Goal: Information Seeking & Learning: Learn about a topic

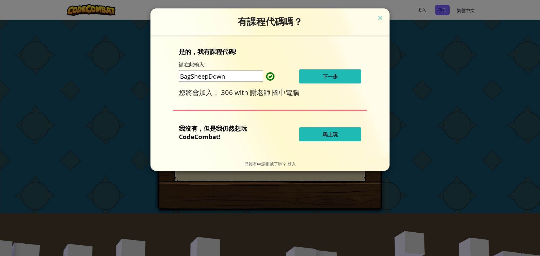
click at [320, 78] on button "下一步" at bounding box center [330, 76] width 62 height 14
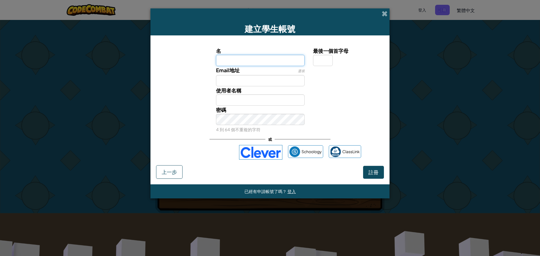
click at [266, 58] on input "名" at bounding box center [260, 60] width 89 height 11
type input "[PERSON_NAME]"
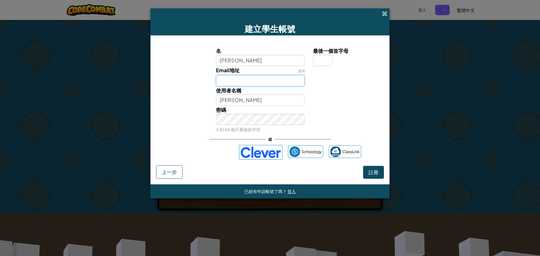
click at [267, 84] on input "Email地址" at bounding box center [260, 80] width 89 height 11
type input "ㄇ"
type input "[EMAIL_ADDRESS][DOMAIN_NAME]"
click at [377, 173] on span "註冊" at bounding box center [373, 172] width 10 height 6
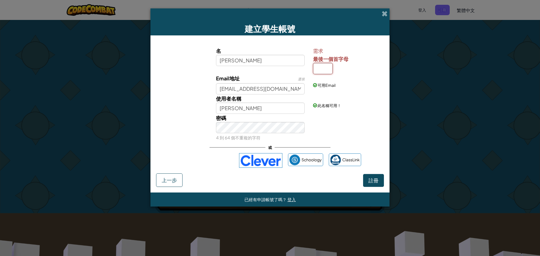
click at [325, 70] on input "最後一個首字母" at bounding box center [323, 68] width 20 height 11
type input "x"
type input "[PERSON_NAME]X"
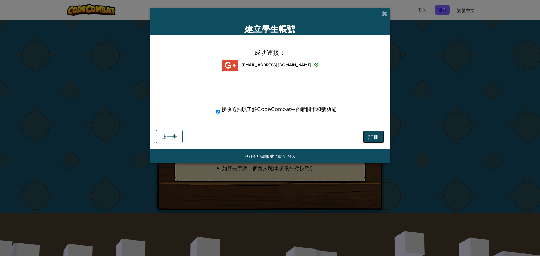
click at [372, 137] on span "註冊" at bounding box center [373, 137] width 10 height 6
click at [372, 137] on button "註冊" at bounding box center [373, 137] width 21 height 13
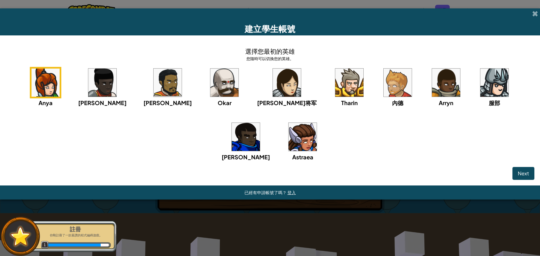
click at [384, 80] on img at bounding box center [398, 83] width 28 height 28
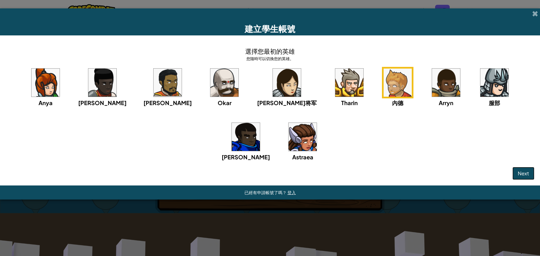
click at [525, 170] on button "Next" at bounding box center [523, 173] width 22 height 13
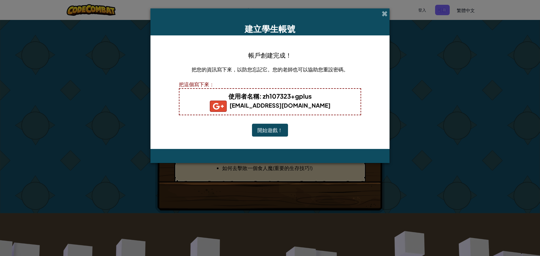
click at [275, 128] on button "開始遊戲！" at bounding box center [270, 130] width 36 height 13
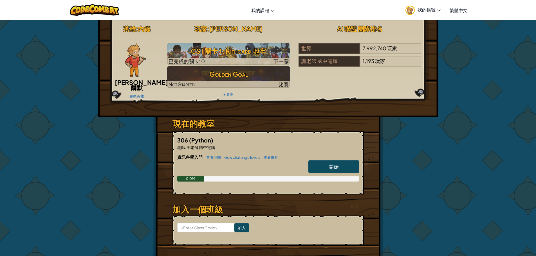
click at [341, 163] on link "開始" at bounding box center [333, 166] width 51 height 13
select select "zh-HANT"
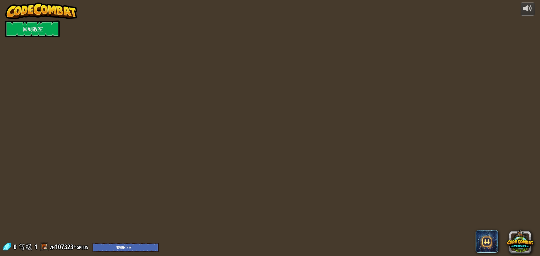
select select "zh-HANT"
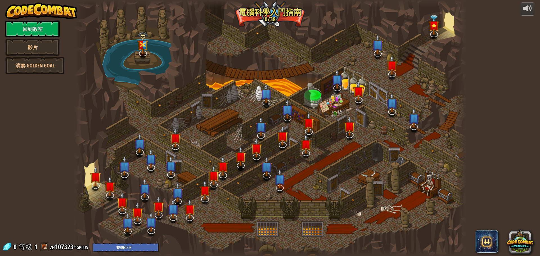
select select "zh-HANT"
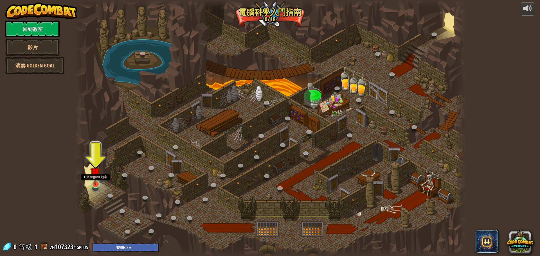
click at [94, 185] on img at bounding box center [95, 173] width 10 height 24
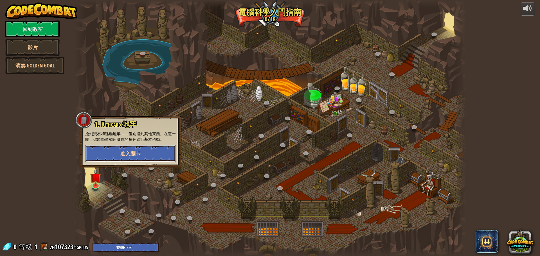
click at [139, 154] on span "進入關卡" at bounding box center [130, 153] width 20 height 7
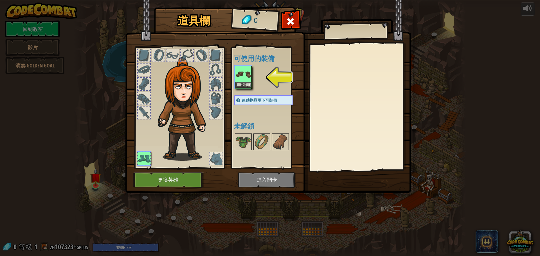
click at [242, 77] on img at bounding box center [243, 74] width 16 height 16
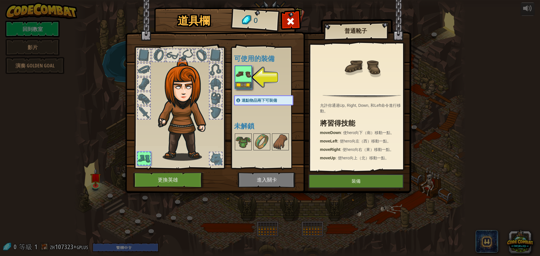
click at [248, 72] on img at bounding box center [243, 74] width 16 height 16
click at [343, 181] on button "裝備" at bounding box center [356, 181] width 95 height 14
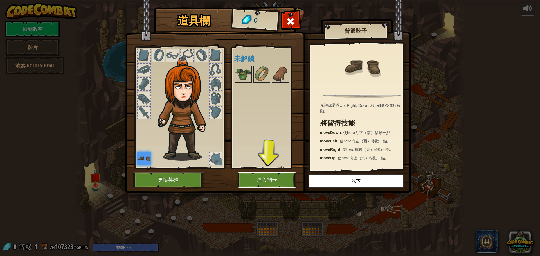
click at [264, 181] on button "進入關卡" at bounding box center [267, 179] width 59 height 15
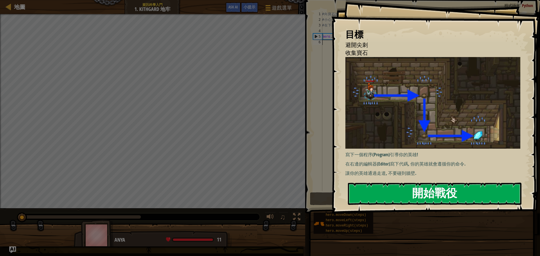
click at [443, 193] on button "開始戰役" at bounding box center [435, 194] width 174 height 22
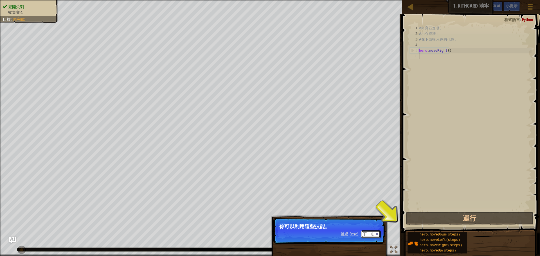
click at [375, 234] on button "下一步" at bounding box center [370, 234] width 19 height 7
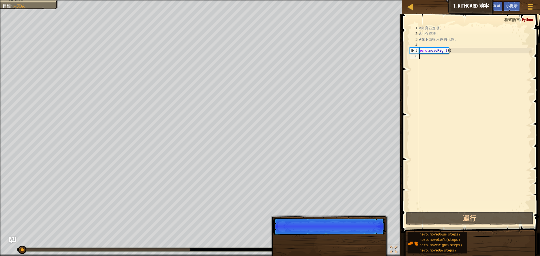
scroll to position [3, 0]
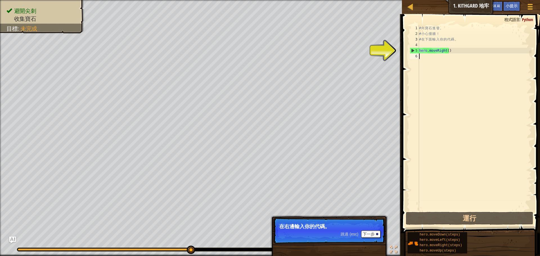
type textarea "h"
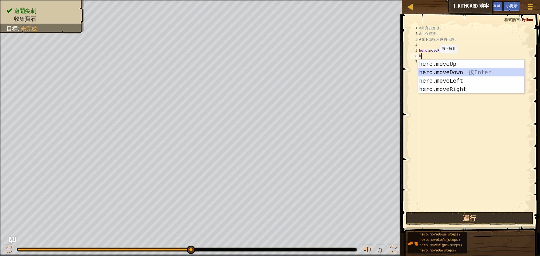
click at [438, 71] on div "h ero.moveUp 按 Enter h ero.moveDown 按 Enter h ero.moveLeft 按 Enter h ero.moveRi…" at bounding box center [471, 85] width 106 height 51
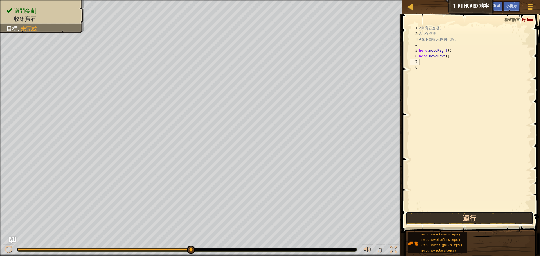
click at [467, 218] on button "運行" at bounding box center [469, 218] width 127 height 13
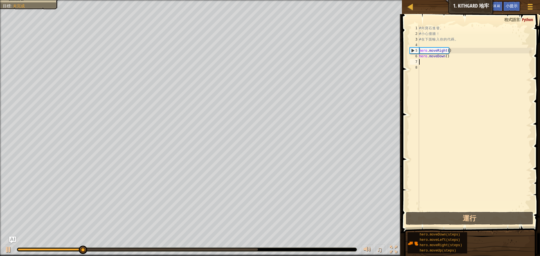
type textarea "h"
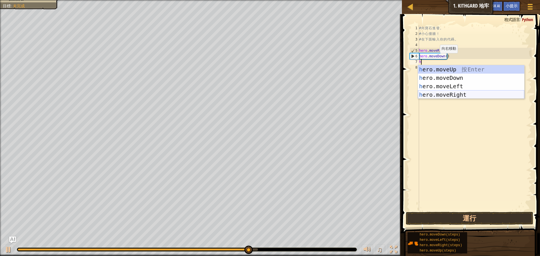
click at [451, 96] on div "h ero.moveUp 按 Enter h ero.moveDown 按 Enter h ero.moveLeft 按 Enter h ero.moveRi…" at bounding box center [471, 90] width 106 height 51
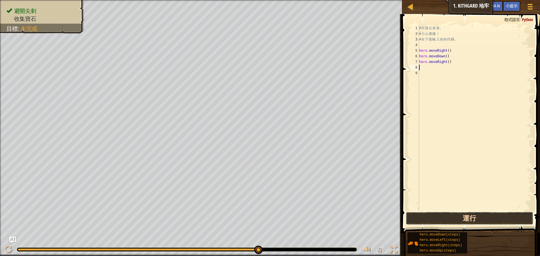
click at [464, 217] on button "運行" at bounding box center [469, 218] width 127 height 13
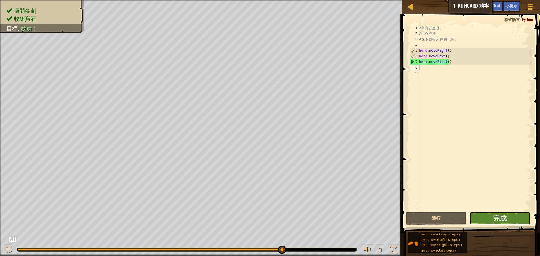
click at [478, 216] on button "完成" at bounding box center [499, 218] width 61 height 13
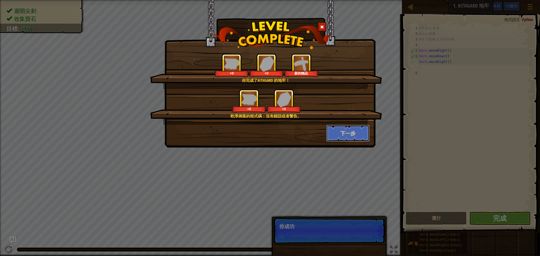
click at [356, 134] on button "下一步" at bounding box center [348, 133] width 44 height 17
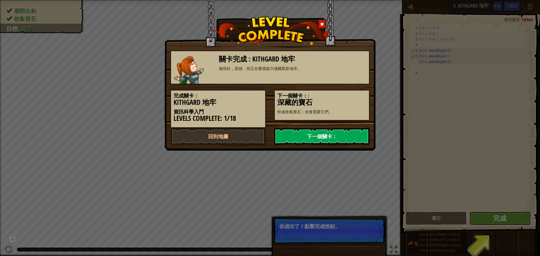
click at [351, 139] on link "下一個關卡：" at bounding box center [321, 136] width 95 height 17
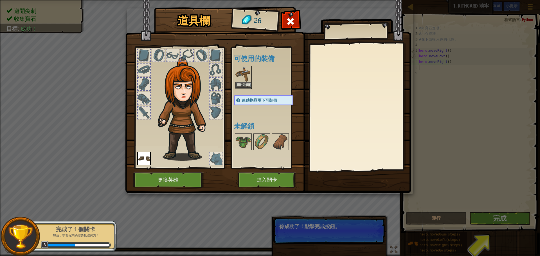
click at [240, 75] on img at bounding box center [243, 74] width 16 height 16
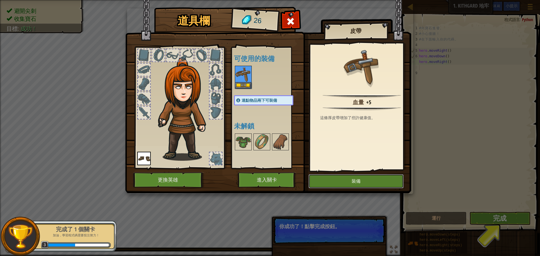
click at [361, 177] on button "裝備" at bounding box center [356, 181] width 95 height 14
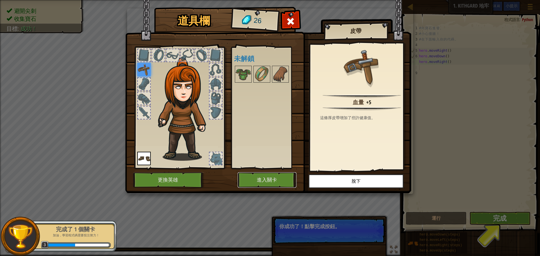
click at [276, 182] on button "進入關卡" at bounding box center [267, 179] width 59 height 15
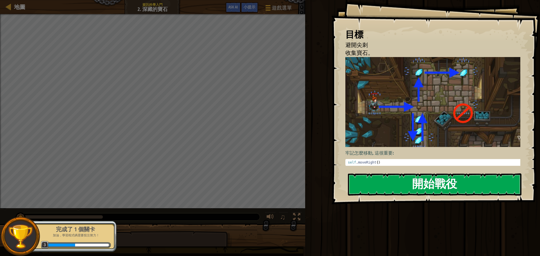
click at [416, 188] on button "開始戰役" at bounding box center [435, 185] width 174 height 22
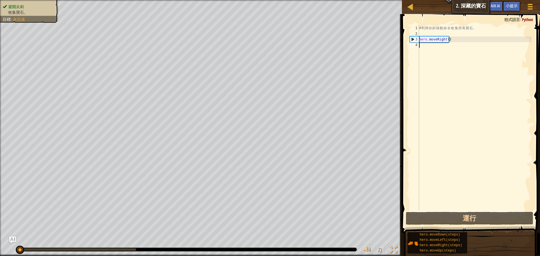
type textarea "h"
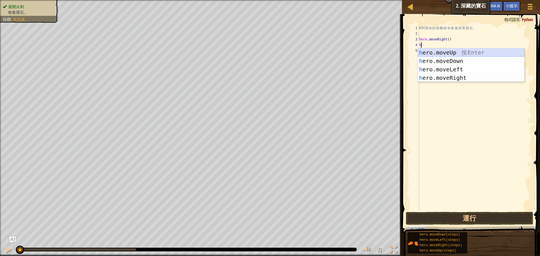
click at [452, 55] on div "h ero.moveUp 按 Enter h ero.moveDown 按 Enter h ero.moveLeft 按 Enter h ero.moveRi…" at bounding box center [471, 73] width 106 height 51
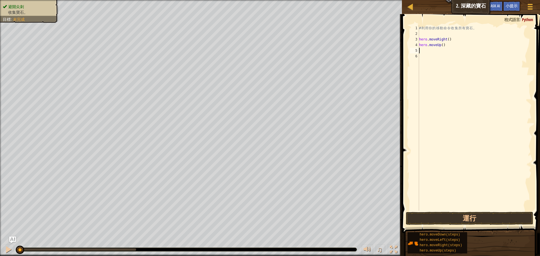
type textarea "h"
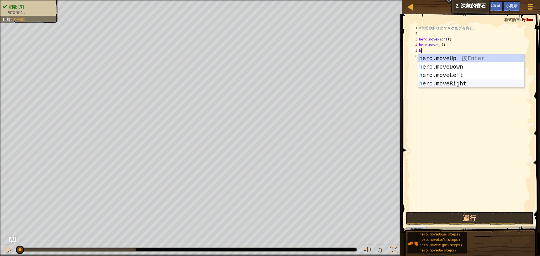
click at [442, 80] on div "h ero.moveUp 按 Enter h ero.moveDown 按 Enter h ero.moveLeft 按 Enter h ero.moveRi…" at bounding box center [471, 79] width 106 height 51
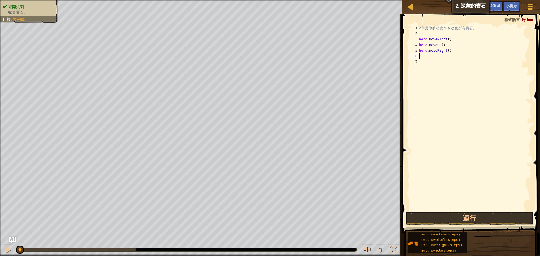
type textarea "h"
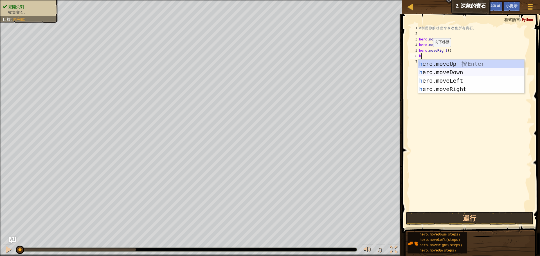
click at [444, 70] on div "h ero.moveUp 按 Enter h ero.moveDown 按 Enter h ero.moveLeft 按 Enter h ero.moveRi…" at bounding box center [471, 85] width 106 height 51
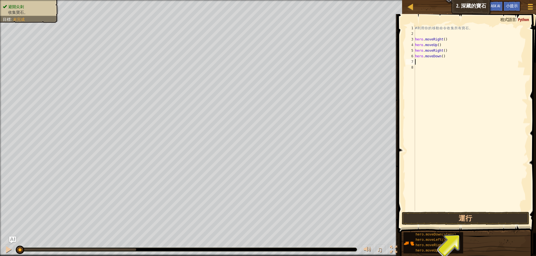
type textarea "h"
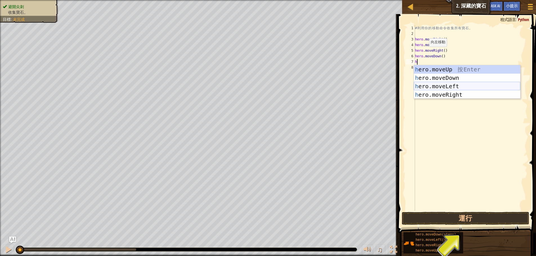
click at [439, 86] on div "h ero.moveUp 按 Enter h ero.moveDown 按 Enter h ero.moveLeft 按 Enter h ero.moveRi…" at bounding box center [467, 90] width 106 height 51
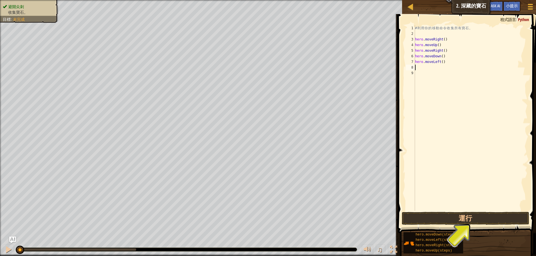
type textarea "h"
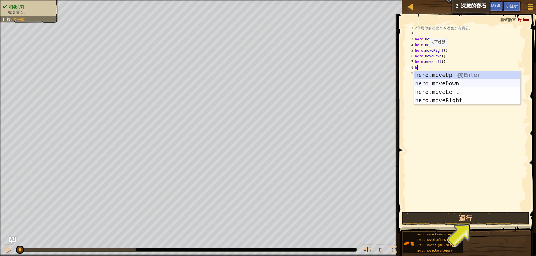
click at [441, 84] on div "h ero.moveUp 按 Enter h ero.moveDown 按 Enter h ero.moveLeft 按 Enter h ero.moveRi…" at bounding box center [467, 96] width 106 height 51
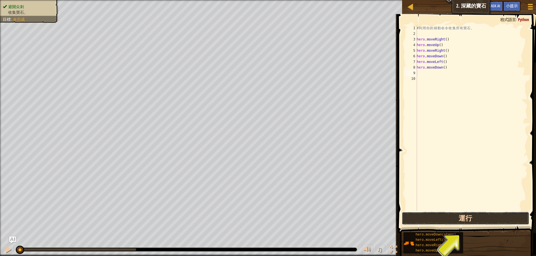
click at [451, 222] on button "運行" at bounding box center [465, 218] width 127 height 13
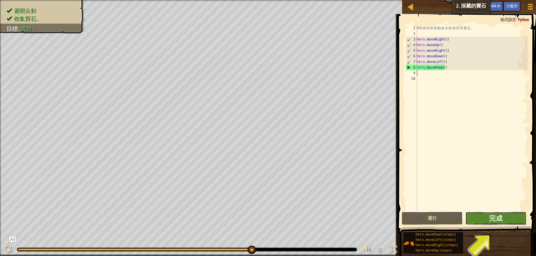
click at [509, 223] on button "完成" at bounding box center [495, 218] width 61 height 13
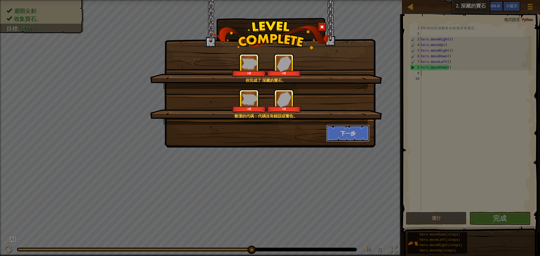
click at [339, 139] on button "下一步" at bounding box center [348, 133] width 44 height 17
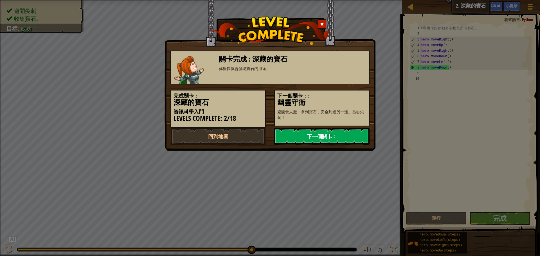
click at [337, 136] on link "下一個關卡：" at bounding box center [321, 136] width 95 height 17
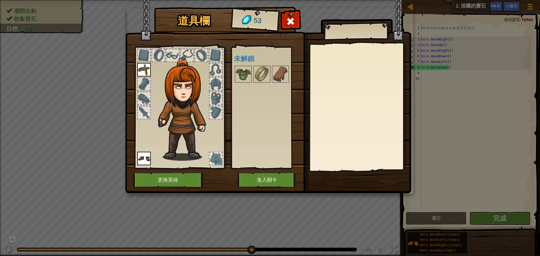
click at [252, 74] on div at bounding box center [269, 74] width 71 height 19
click at [271, 76] on div at bounding box center [269, 74] width 71 height 19
click at [273, 183] on button "進入關卡" at bounding box center [267, 179] width 59 height 15
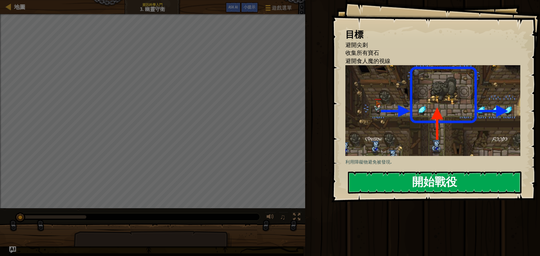
click at [393, 182] on button "開始戰役" at bounding box center [435, 183] width 174 height 22
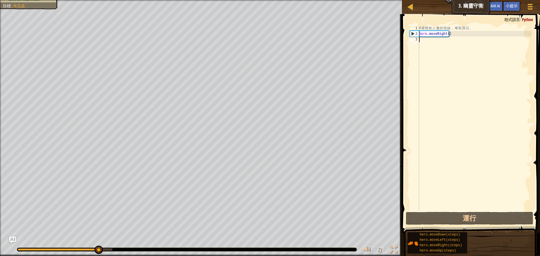
type textarea "h"
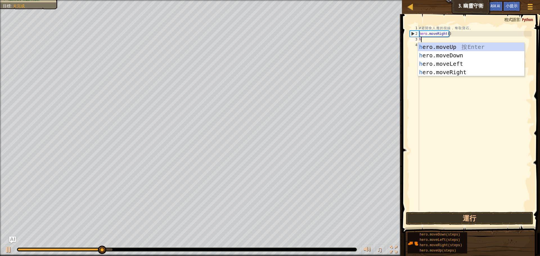
scroll to position [3, 0]
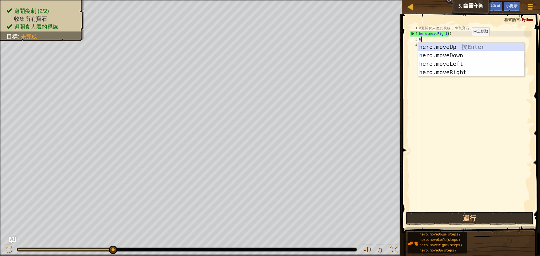
click at [453, 50] on div "h ero.moveUp 按 Enter h ero.moveDown 按 Enter h ero.moveLeft 按 Enter h ero.moveRi…" at bounding box center [471, 68] width 106 height 51
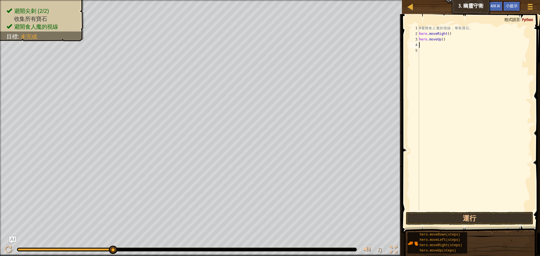
type textarea "h"
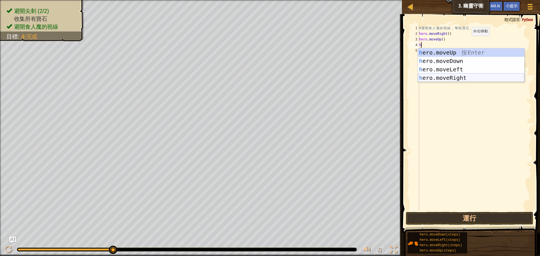
click at [449, 76] on div "h ero.moveUp 按 Enter h ero.moveDown 按 Enter h ero.moveLeft 按 Enter h ero.moveRi…" at bounding box center [471, 73] width 106 height 51
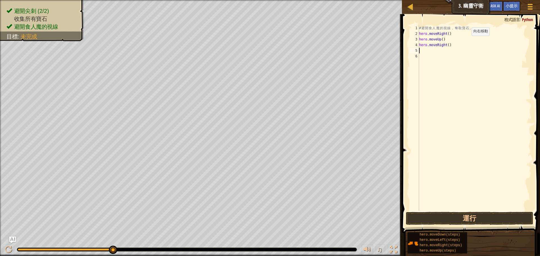
type textarea "h"
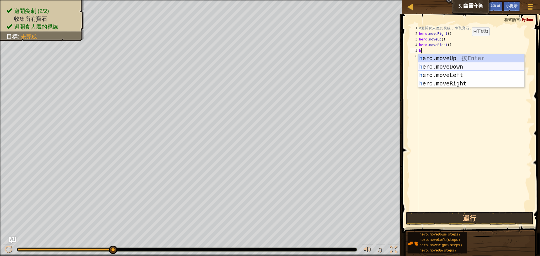
click at [449, 69] on div "h ero.moveUp 按 Enter h ero.moveDown 按 Enter h ero.moveLeft 按 Enter h ero.moveRi…" at bounding box center [471, 79] width 106 height 51
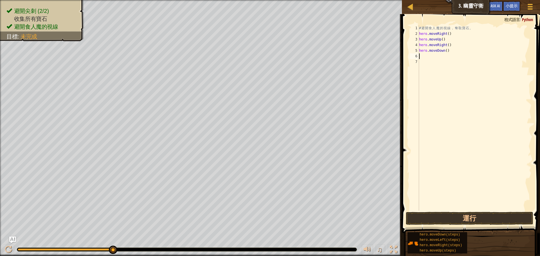
type textarea "h"
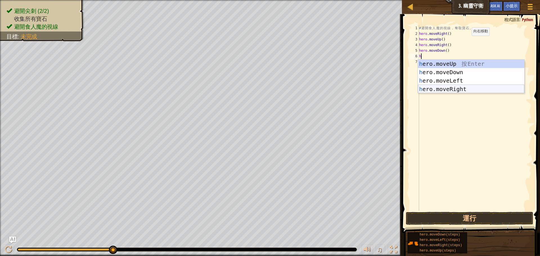
click at [445, 88] on div "h ero.moveUp 按 Enter h ero.moveDown 按 Enter h ero.moveLeft 按 Enter h ero.moveRi…" at bounding box center [471, 85] width 106 height 51
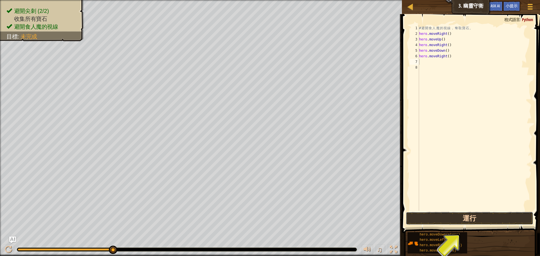
click at [428, 220] on button "運行" at bounding box center [469, 218] width 127 height 13
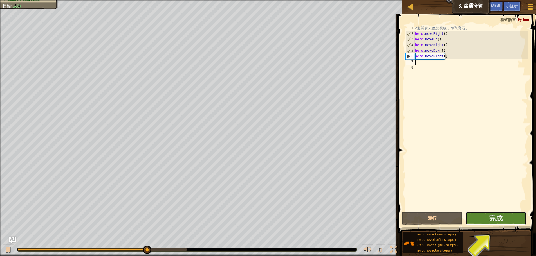
click at [503, 221] on button "完成" at bounding box center [495, 218] width 61 height 13
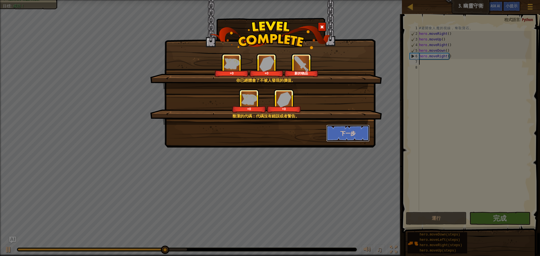
click at [342, 136] on button "下一步" at bounding box center [348, 133] width 44 height 17
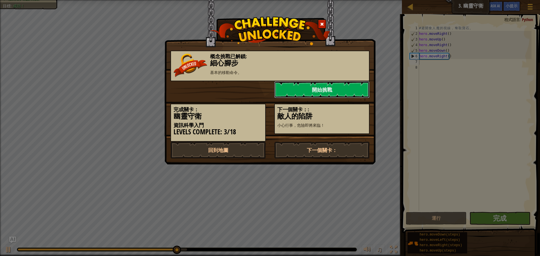
click at [328, 90] on link "開始挑戰" at bounding box center [321, 89] width 95 height 17
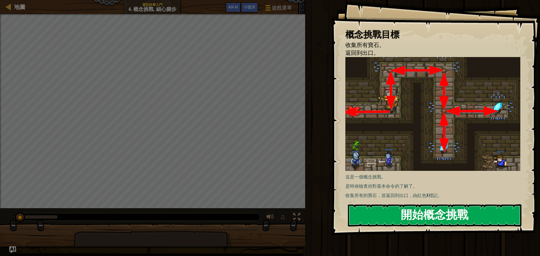
click at [415, 109] on div "概念挑戰目標 收集所有寶石。 返回到出口。 這是一個概念挑戰。 是時候檢查你對基本命令的了解了。 收集所有的寶石，並返回到出口，由紅色X標記。 開始概念挑戰 …" at bounding box center [435, 117] width 209 height 235
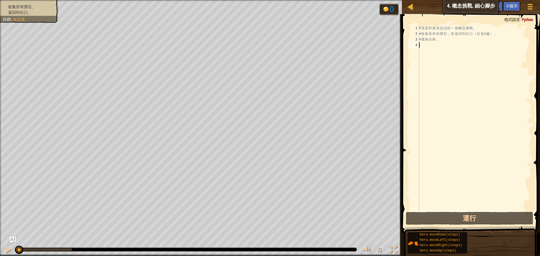
type textarea "h"
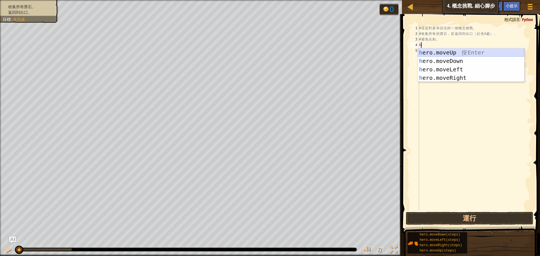
click at [444, 52] on div "h ero.moveUp 按 Enter h ero.moveDown 按 Enter h ero.moveLeft 按 Enter h ero.moveRi…" at bounding box center [471, 73] width 106 height 51
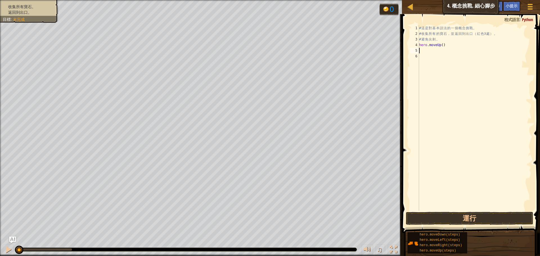
type textarea "h"
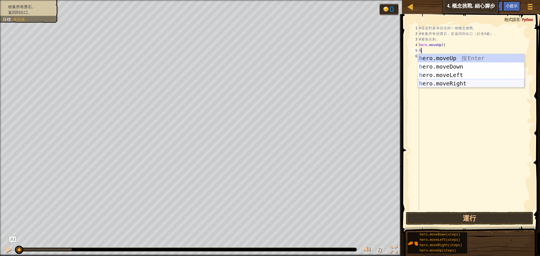
click at [445, 80] on div "h ero.moveUp 按 Enter h ero.moveDown 按 Enter h ero.moveLeft 按 Enter h ero.moveRi…" at bounding box center [471, 79] width 106 height 51
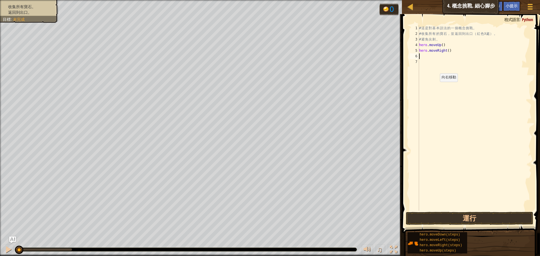
type textarea "h"
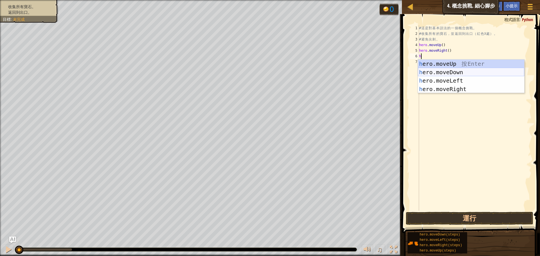
click at [444, 74] on div "h ero.moveUp 按 Enter h ero.moveDown 按 Enter h ero.moveLeft 按 Enter h ero.moveRi…" at bounding box center [471, 85] width 106 height 51
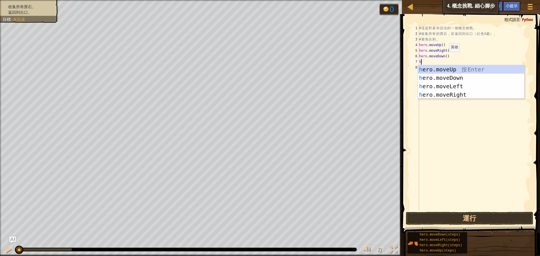
click at [444, 57] on div "# 這 是 對 基 本 語 法 的 一 個 概 念 挑 戰 。 # 收 集 所 有 的 寶 石 ， 並 返 回 到 出 口 （ 紅 色 X 處 ） 。 # 避…" at bounding box center [475, 123] width 114 height 197
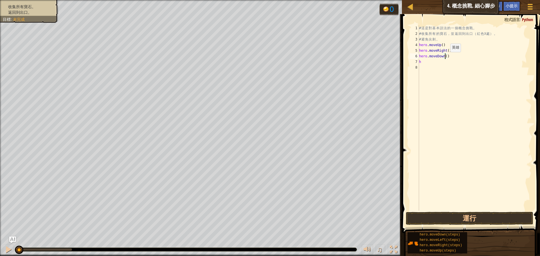
type textarea "hero.moveDown(2)"
click at [429, 65] on div "# 這 是 對 基 本 語 法 的 一 個 概 念 挑 戰 。 # 收 集 所 有 的 寶 石 ， 並 返 回 到 出 口 （ 紅 色 X 處 ） 。 # 避…" at bounding box center [475, 123] width 114 height 197
click at [426, 63] on div "# 這 是 對 基 本 語 法 的 一 個 概 念 挑 戰 。 # 收 集 所 有 的 寶 石 ， 並 返 回 到 出 口 （ 紅 色 X 處 ） 。 # 避…" at bounding box center [475, 123] width 114 height 197
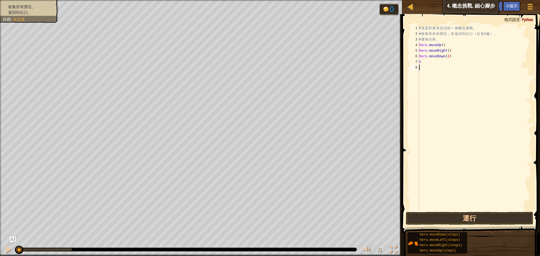
type textarea "h"
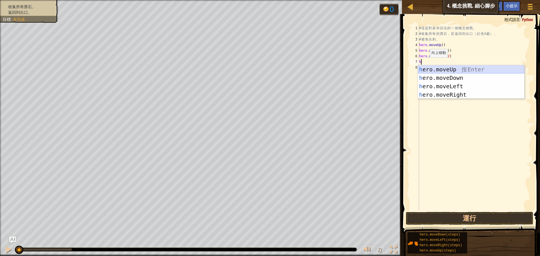
click at [450, 70] on div "h ero.moveUp 按 Enter h ero.moveDown 按 Enter h ero.moveLeft 按 Enter h ero.moveRi…" at bounding box center [471, 90] width 106 height 51
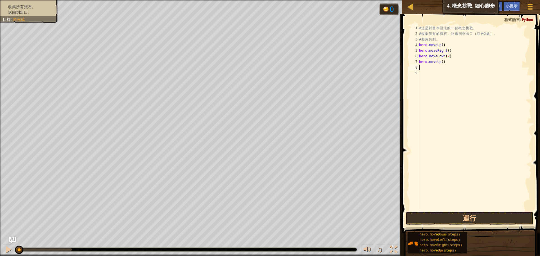
type textarea "h"
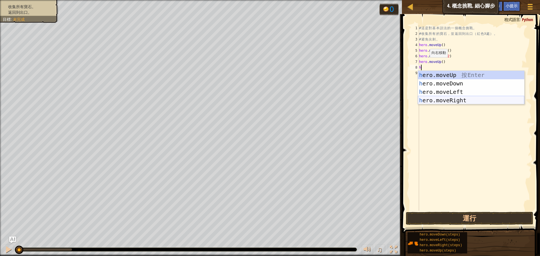
click at [446, 97] on div "h ero.moveUp 按 Enter h ero.moveDown 按 Enter h ero.moveLeft 按 Enter h ero.moveRi…" at bounding box center [471, 96] width 106 height 51
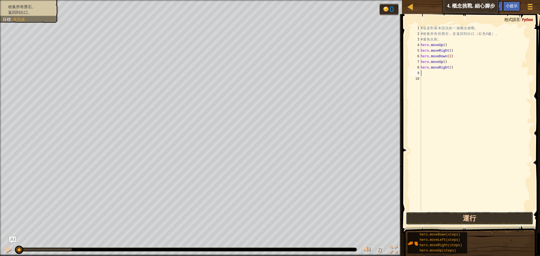
click at [456, 222] on button "運行" at bounding box center [469, 218] width 127 height 13
